Goal: Transaction & Acquisition: Purchase product/service

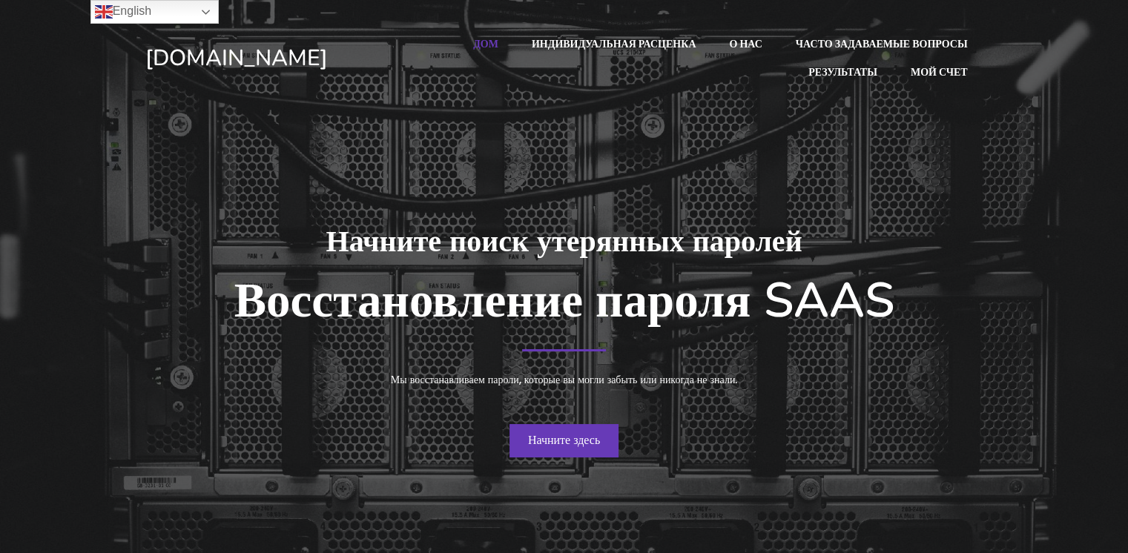
click at [566, 445] on font "Начните здесь" at bounding box center [564, 439] width 72 height 17
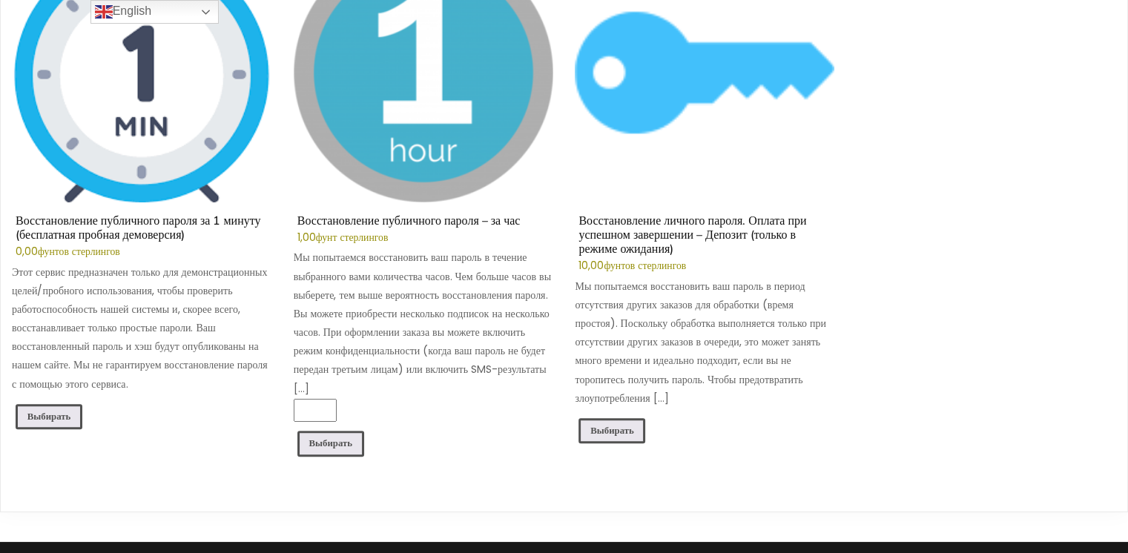
scroll to position [305, 0]
click at [54, 411] on font "Выбирать" at bounding box center [49, 417] width 44 height 13
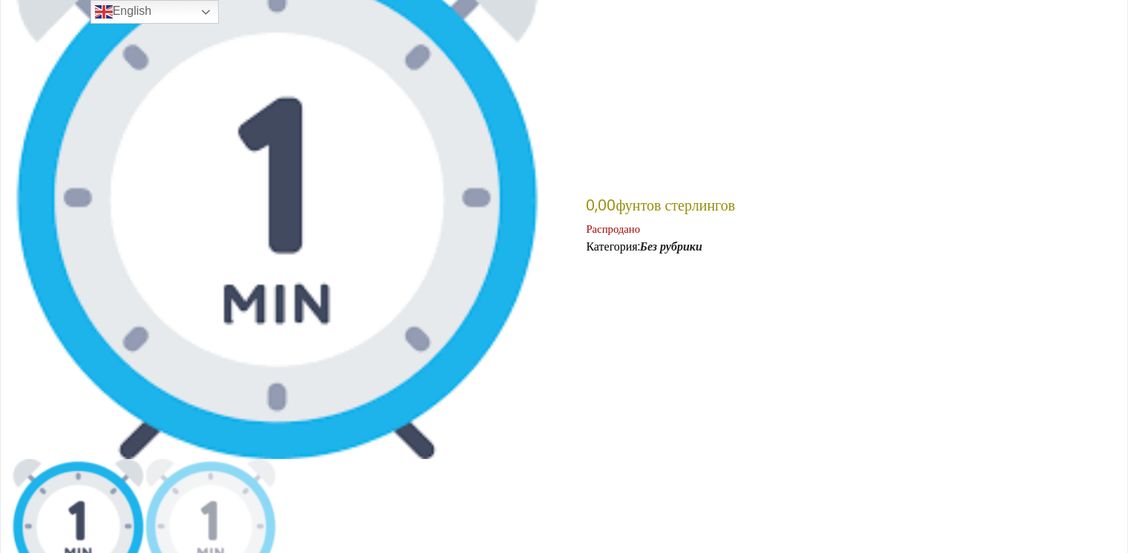
scroll to position [225, 0]
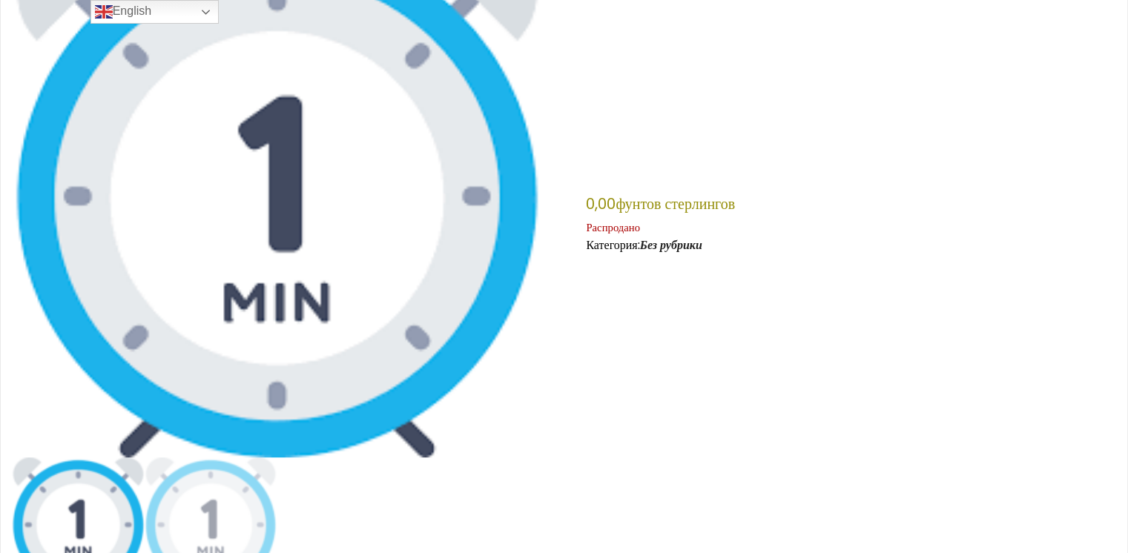
click at [374, 271] on img at bounding box center [277, 192] width 530 height 530
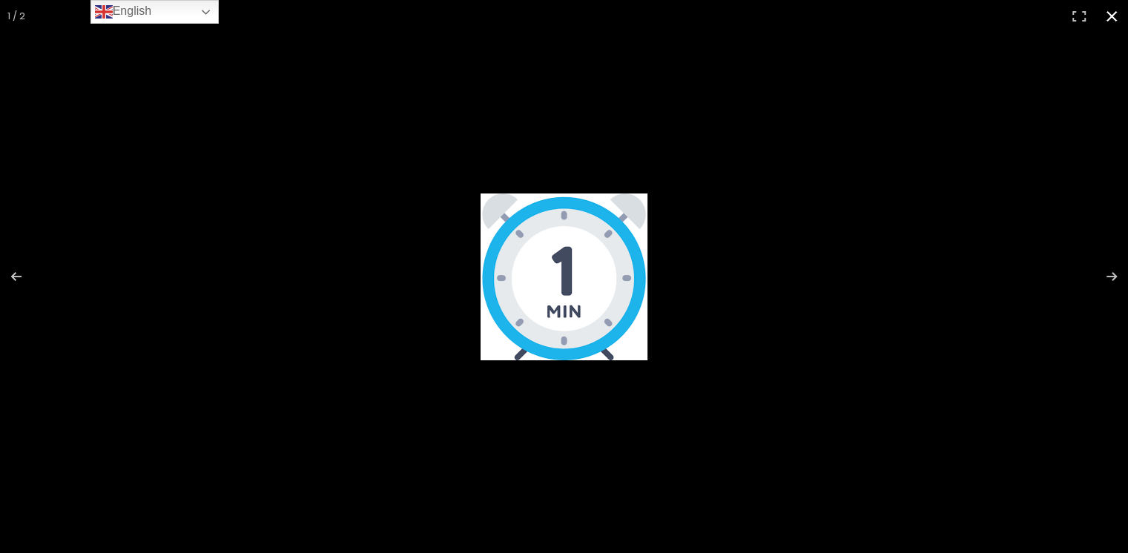
click at [1109, 13] on button "Закрыть (Esc)" at bounding box center [1111, 16] width 33 height 33
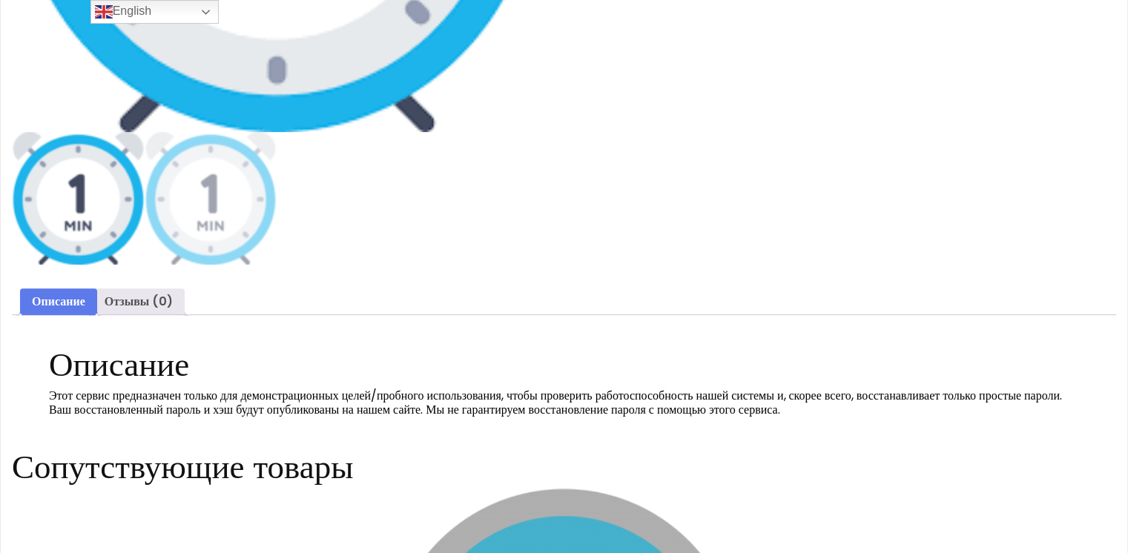
scroll to position [552, 0]
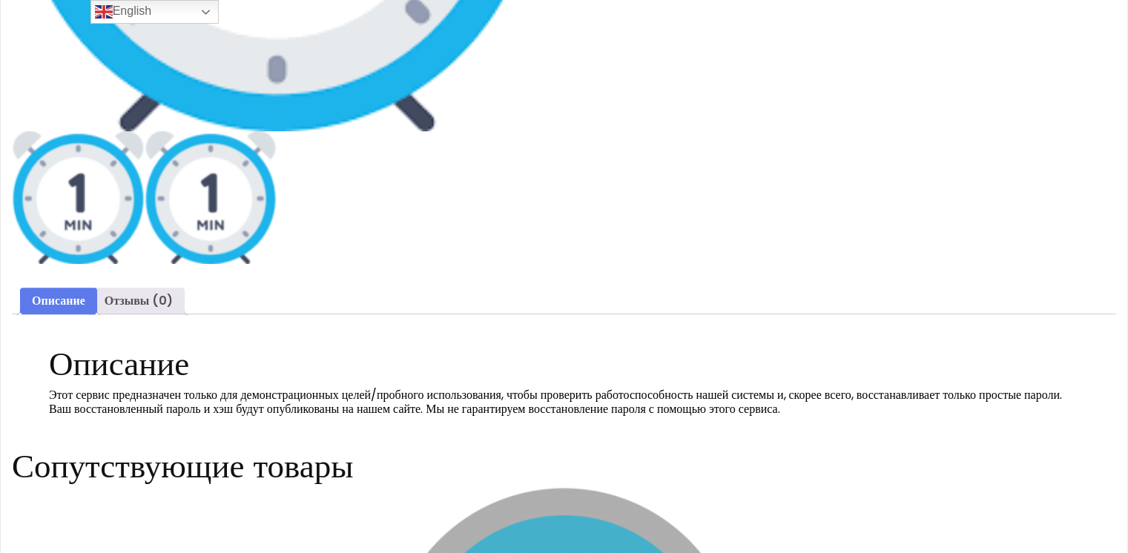
click at [202, 199] on img at bounding box center [211, 197] width 133 height 133
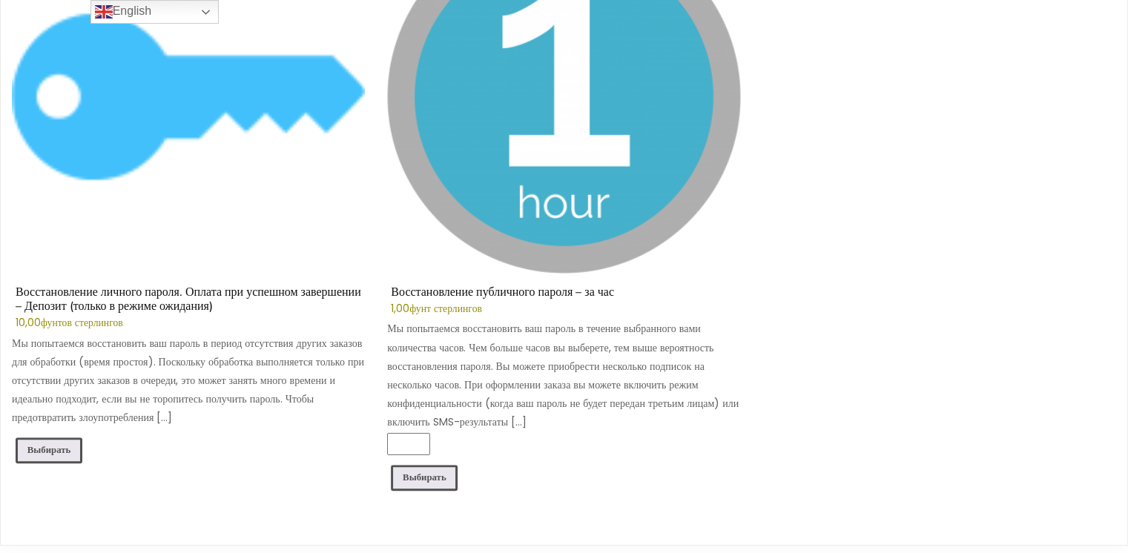
scroll to position [1121, 0]
